Goal: Task Accomplishment & Management: Manage account settings

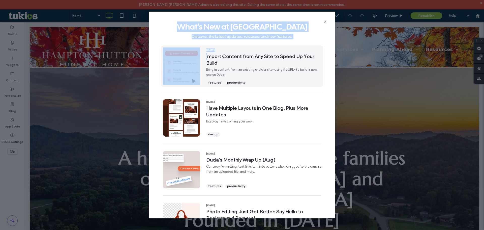
drag, startPoint x: 206, startPoint y: 29, endPoint x: 213, endPoint y: 53, distance: 25.1
click at [207, 55] on div "What's New at [GEOGRAPHIC_DATA] Discover the latest updates, releases, and new …" at bounding box center [242, 115] width 187 height 207
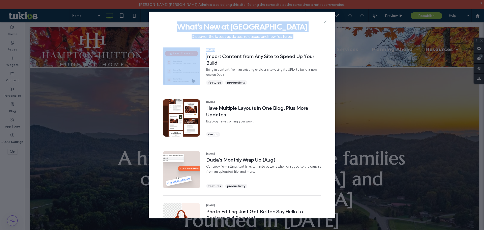
click at [323, 20] on div "What's New at [GEOGRAPHIC_DATA] Discover the latest updates, releases, and new …" at bounding box center [242, 29] width 187 height 34
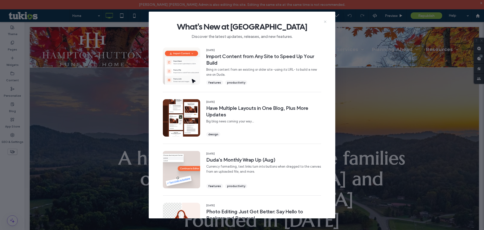
click at [327, 22] on icon at bounding box center [325, 22] width 4 height 4
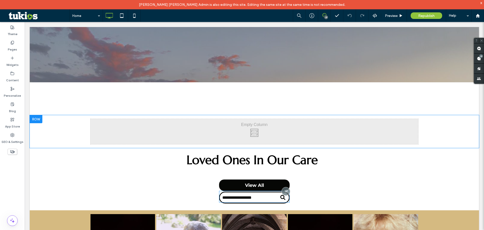
scroll to position [303, 0]
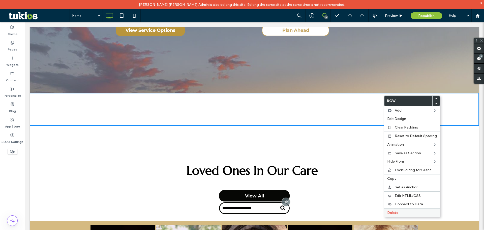
click at [405, 209] on div "Delete" at bounding box center [412, 212] width 56 height 9
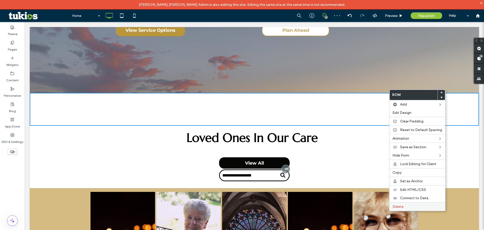
click at [407, 204] on div "Delete" at bounding box center [418, 206] width 56 height 9
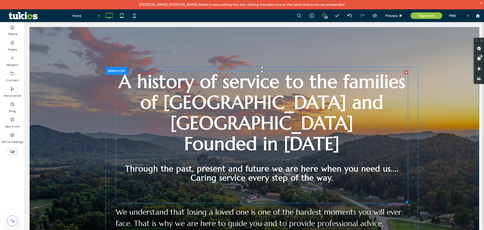
scroll to position [0, 0]
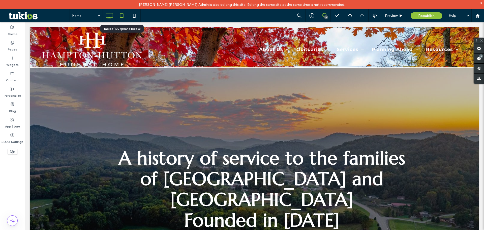
click at [119, 13] on icon at bounding box center [122, 16] width 10 height 10
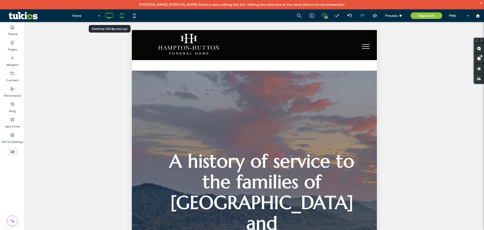
click at [112, 18] on icon at bounding box center [109, 16] width 10 height 10
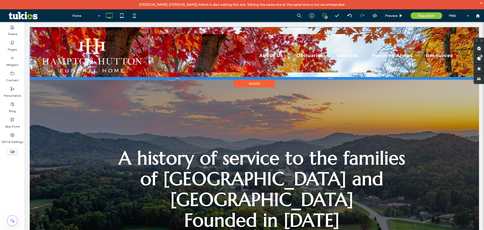
drag, startPoint x: 308, startPoint y: 66, endPoint x: 307, endPoint y: 78, distance: 12.1
click at [307, 78] on div at bounding box center [254, 78] width 449 height 3
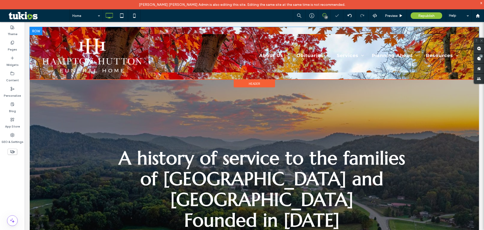
click at [216, 39] on div "About Us About Us Our History Our Staff Our Location Contact Us Obituaries Obit…" at bounding box center [308, 53] width 318 height 38
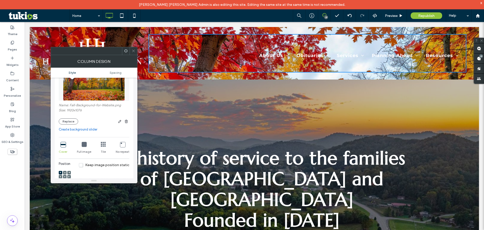
scroll to position [25, 0]
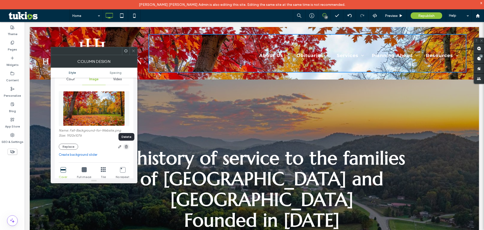
click at [128, 149] on span "button" at bounding box center [126, 146] width 6 height 6
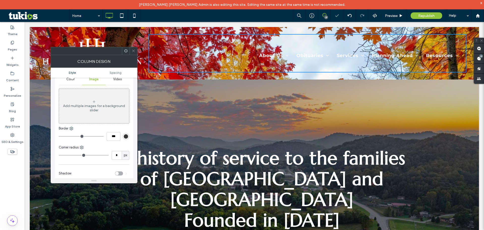
click at [132, 53] on span at bounding box center [134, 51] width 4 height 8
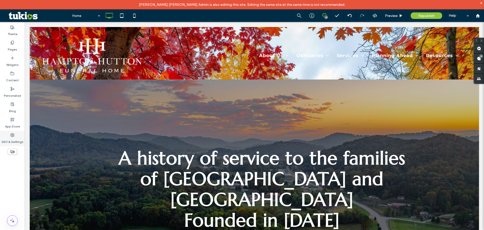
click at [13, 140] on label "SEO & Settings" at bounding box center [13, 140] width 22 height 7
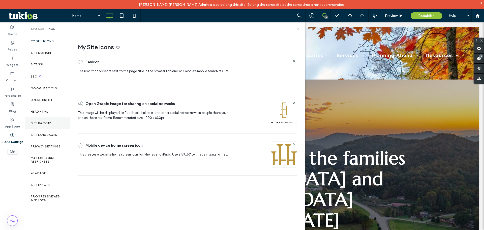
click at [55, 123] on div "Site Backup" at bounding box center [47, 123] width 45 height 12
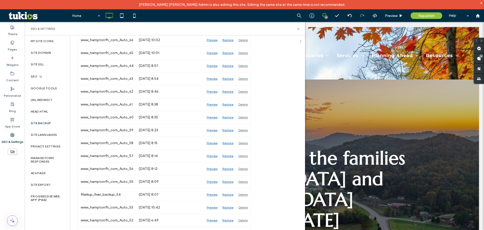
scroll to position [177, 0]
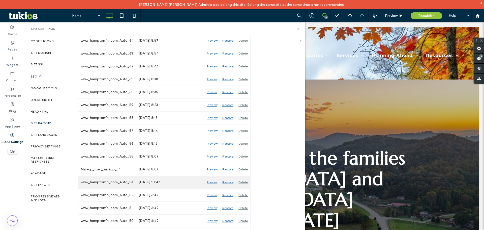
click at [231, 183] on div "Restore" at bounding box center [228, 182] width 16 height 13
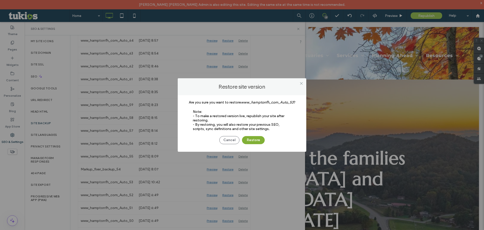
click at [251, 138] on button "Restore" at bounding box center [253, 140] width 23 height 8
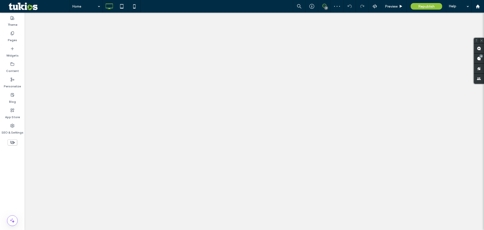
click at [425, 7] on span "Republish" at bounding box center [426, 6] width 16 height 4
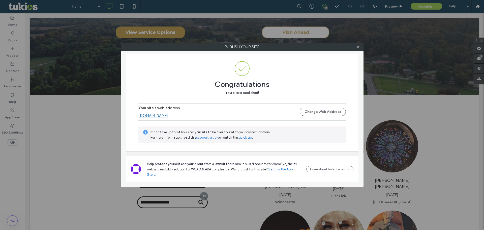
click at [158, 118] on link "[DOMAIN_NAME]" at bounding box center [153, 115] width 30 height 5
click at [360, 45] on icon at bounding box center [358, 47] width 4 height 4
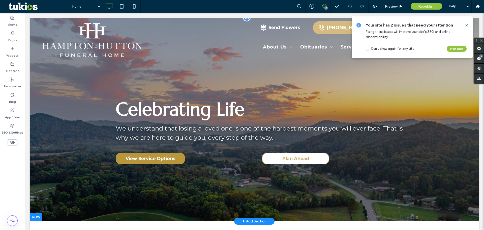
click at [433, 191] on div "Celebrating Life We understand that losing a loved one is one of the hardest mo…" at bounding box center [254, 119] width 449 height 203
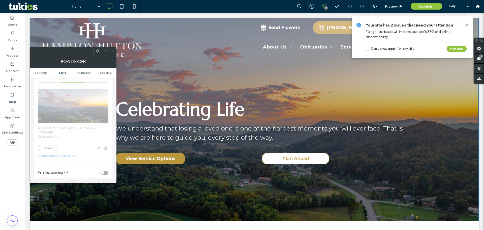
scroll to position [101, 0]
click at [55, 145] on div "Name: Barbourville-fcc38098-f0983677-1920w.jpg Size: 1592x727 Replace Create ba…" at bounding box center [73, 159] width 71 height 154
click at [52, 147] on div "Name: Barbourville-fcc38098-f0983677-1920w.jpg Size: 1592x727 Replace Create ba…" at bounding box center [73, 159] width 71 height 154
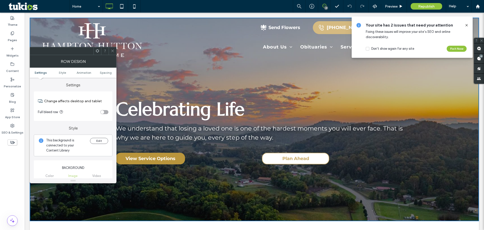
click at [103, 144] on div "Edit" at bounding box center [99, 145] width 18 height 15
click at [103, 141] on button "Edit" at bounding box center [99, 141] width 18 height 6
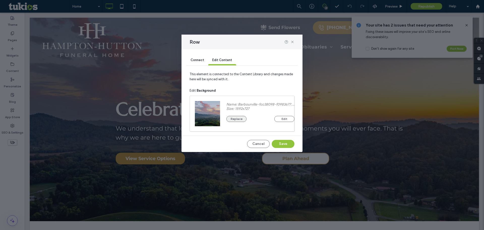
click at [237, 119] on button "Replace" at bounding box center [236, 119] width 20 height 6
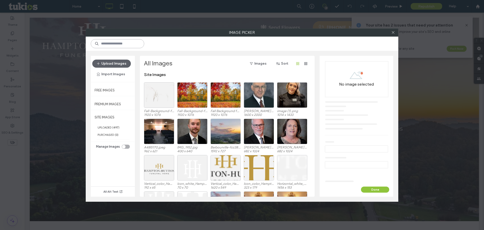
click at [128, 46] on input at bounding box center [117, 43] width 53 height 9
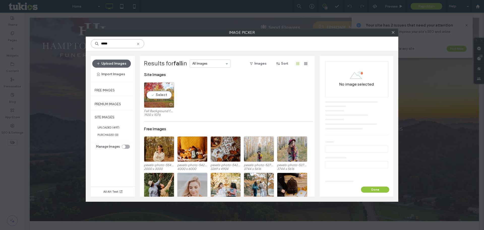
type input "****"
click at [162, 96] on div "Select" at bounding box center [159, 94] width 30 height 25
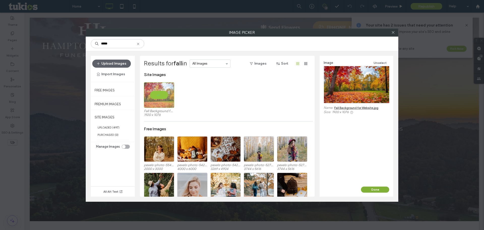
click at [376, 189] on button "Done" at bounding box center [375, 189] width 28 height 6
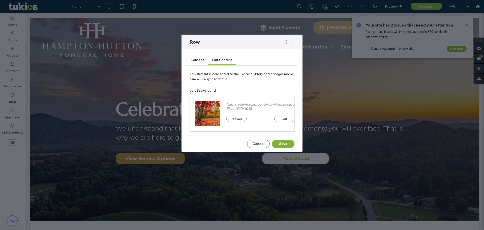
click at [285, 142] on button "Save" at bounding box center [283, 144] width 23 height 8
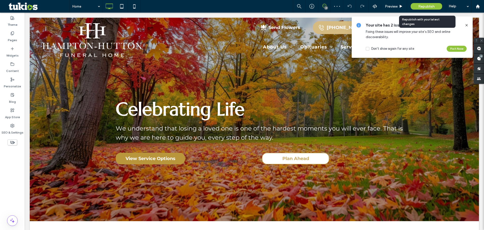
click at [419, 6] on span "Republish" at bounding box center [426, 6] width 16 height 4
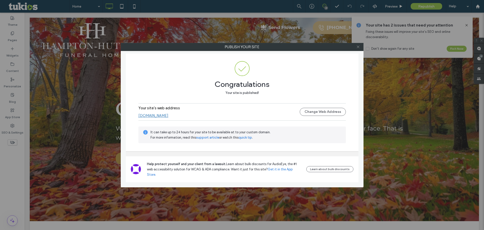
click at [358, 47] on use at bounding box center [358, 47] width 3 height 3
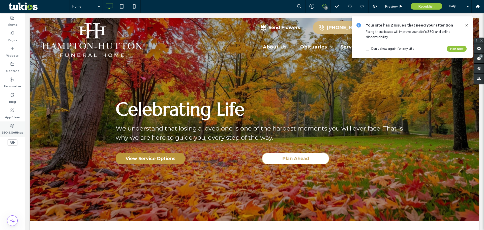
click at [17, 133] on label "SEO & Settings" at bounding box center [13, 131] width 22 height 7
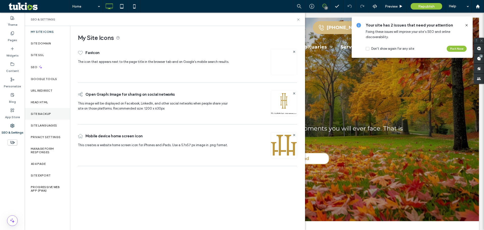
click at [43, 117] on div "Site Backup" at bounding box center [47, 114] width 45 height 12
